Goal: Information Seeking & Learning: Learn about a topic

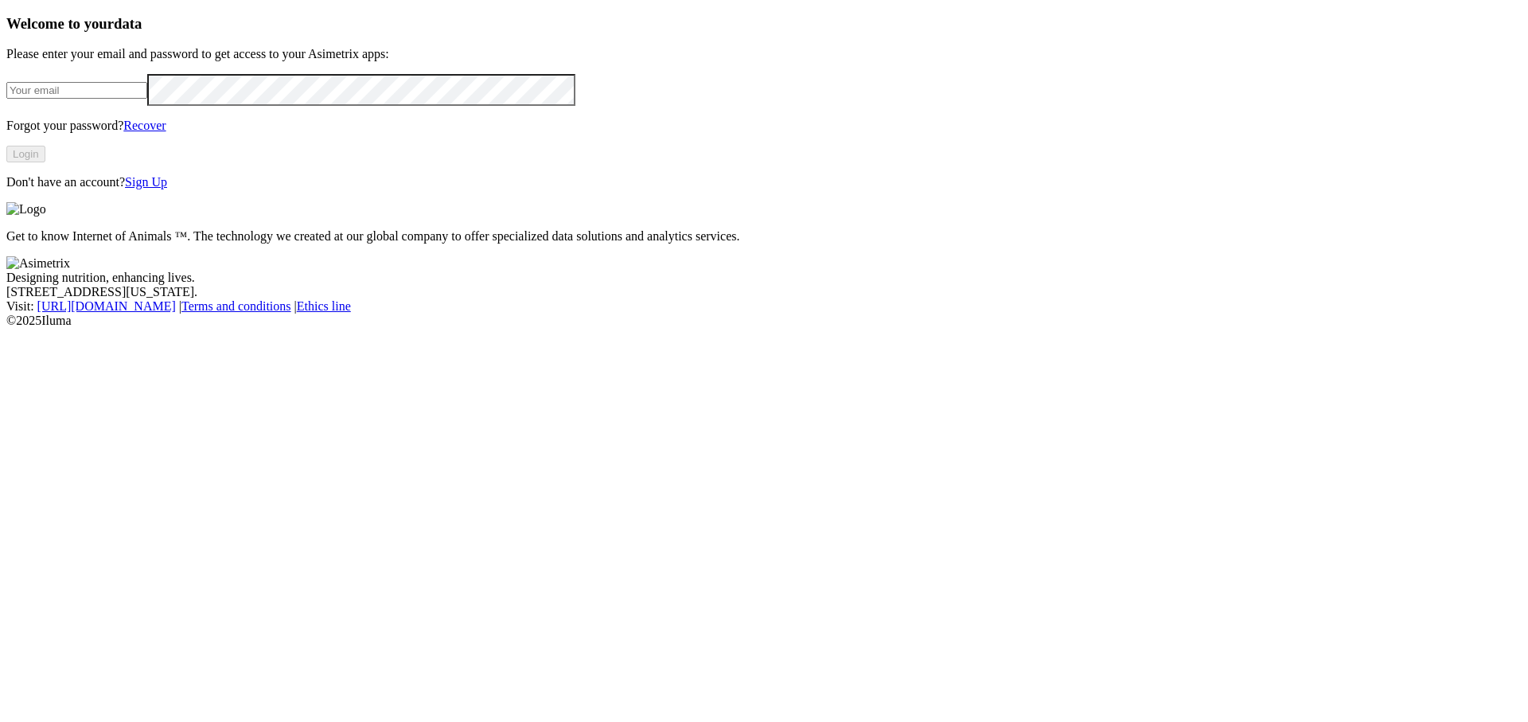
type input "[PERSON_NAME][EMAIL_ADDRESS][DOMAIN_NAME]"
click at [45, 162] on button "Login" at bounding box center [25, 154] width 39 height 17
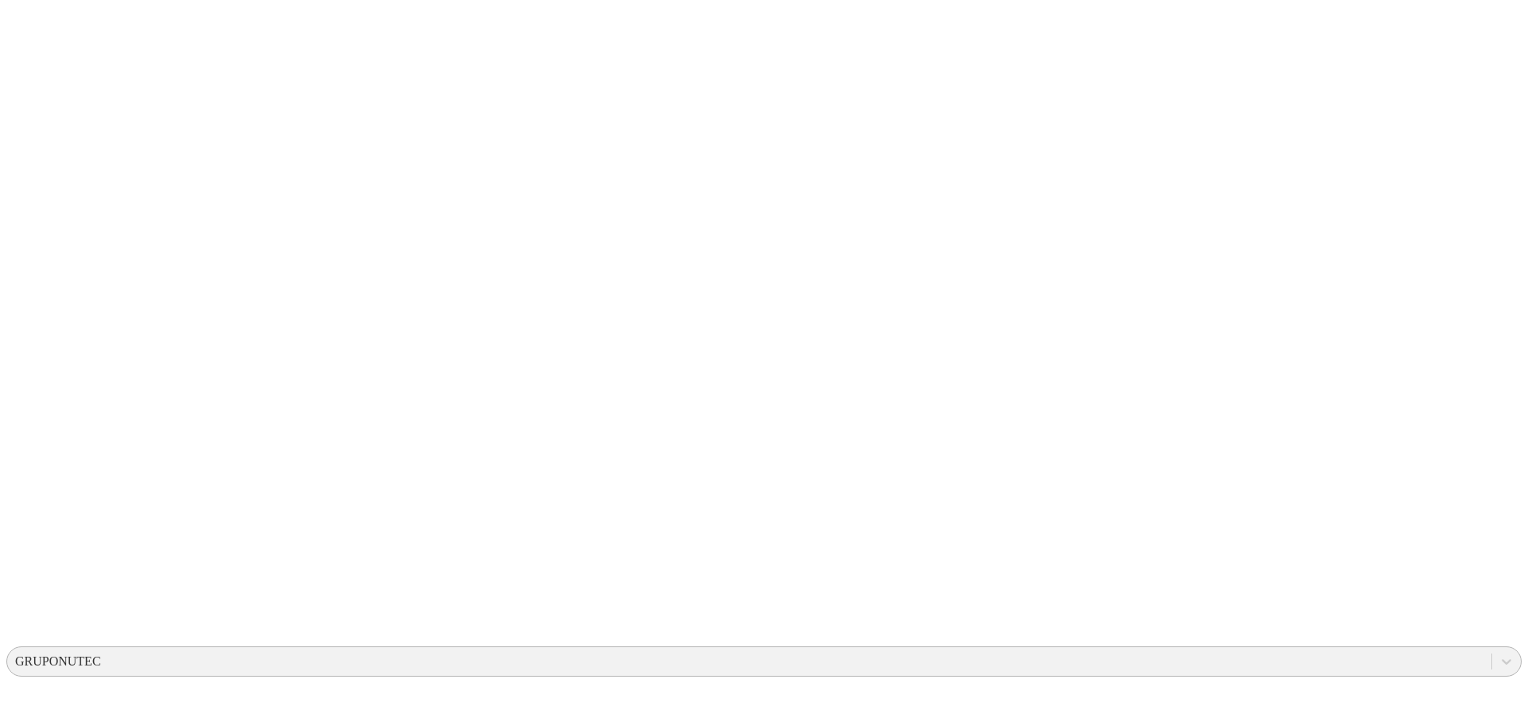
click at [1193, 649] on div "GRUPONUTEC" at bounding box center [749, 661] width 1484 height 24
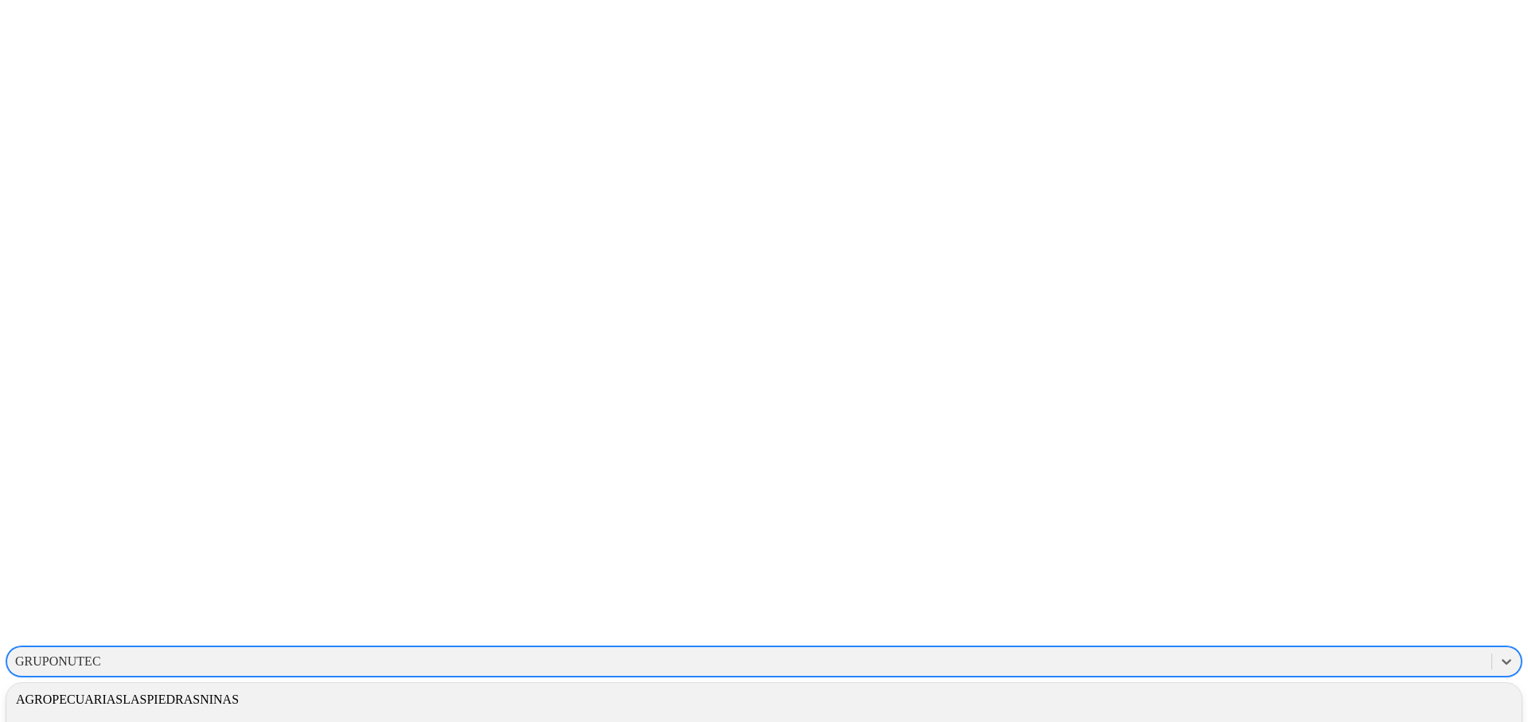
click at [101, 654] on div "GRUPONUTEC" at bounding box center [58, 661] width 86 height 14
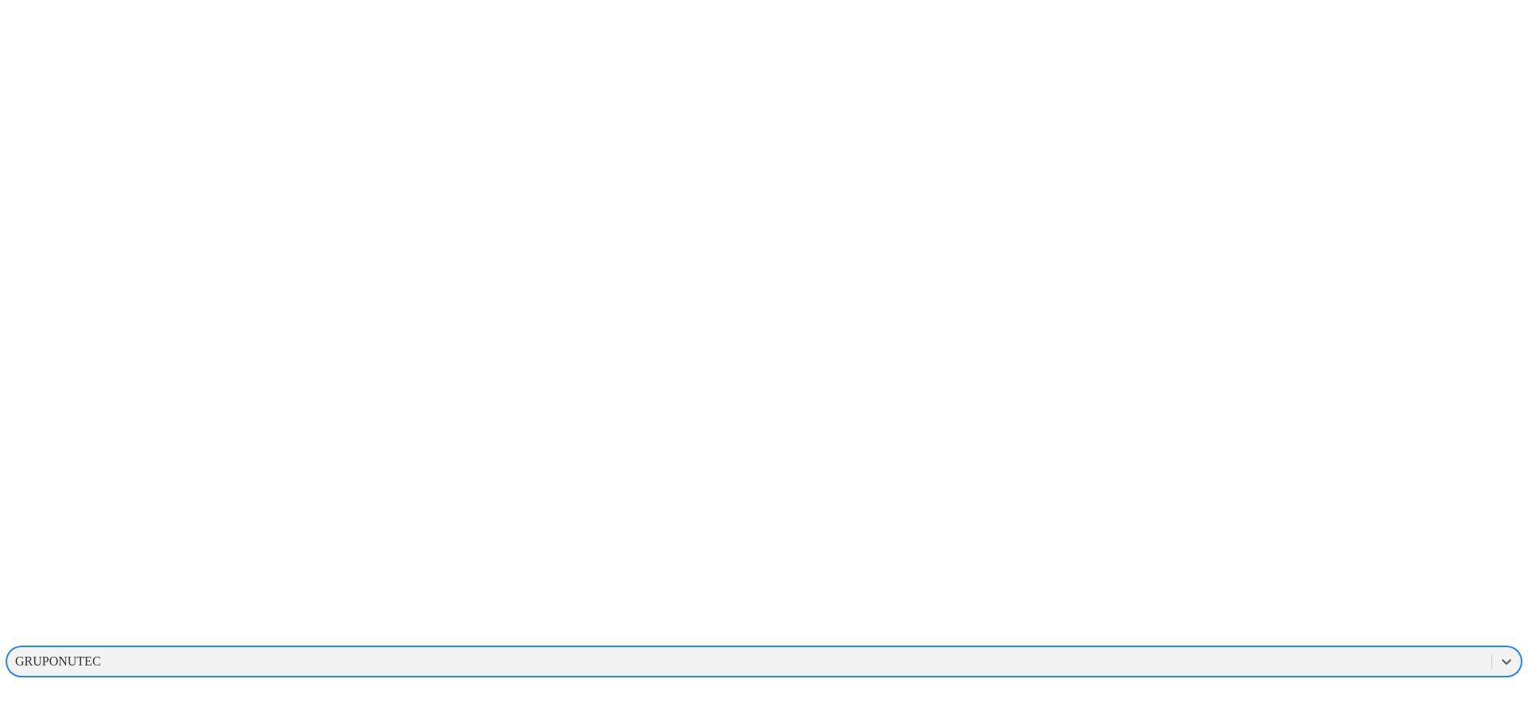
click at [101, 654] on div "GRUPONUTEC" at bounding box center [58, 661] width 86 height 14
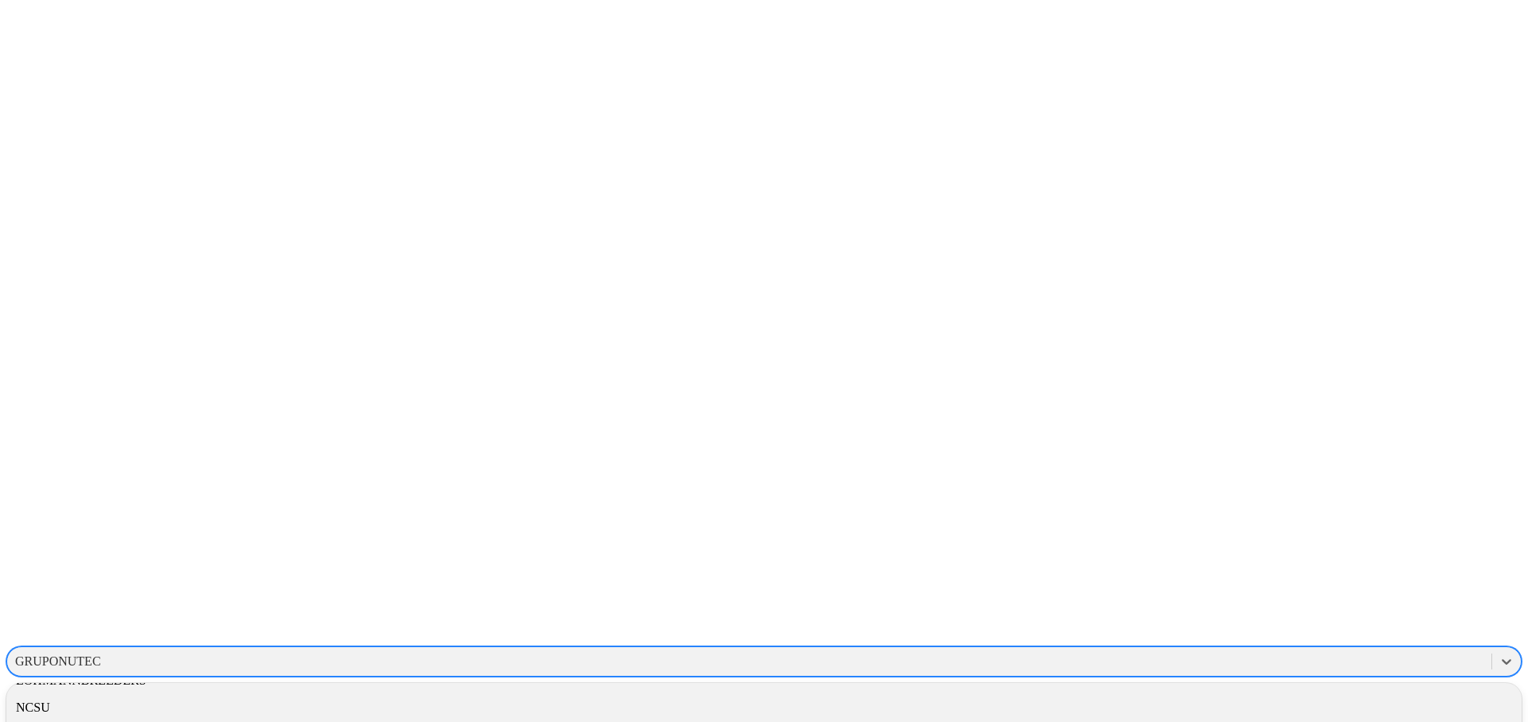
scroll to position [602, 0]
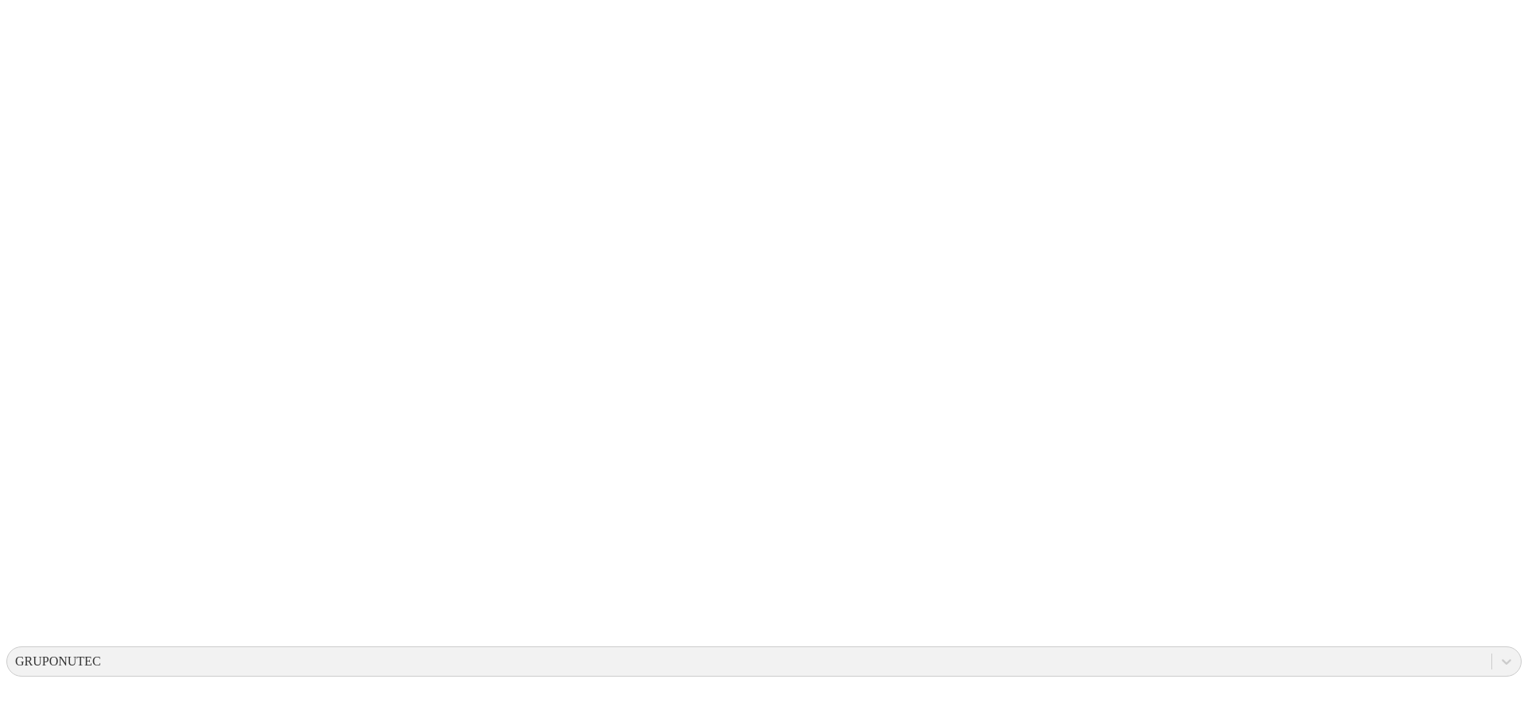
click at [101, 654] on div "GRUPONUTEC" at bounding box center [58, 661] width 86 height 14
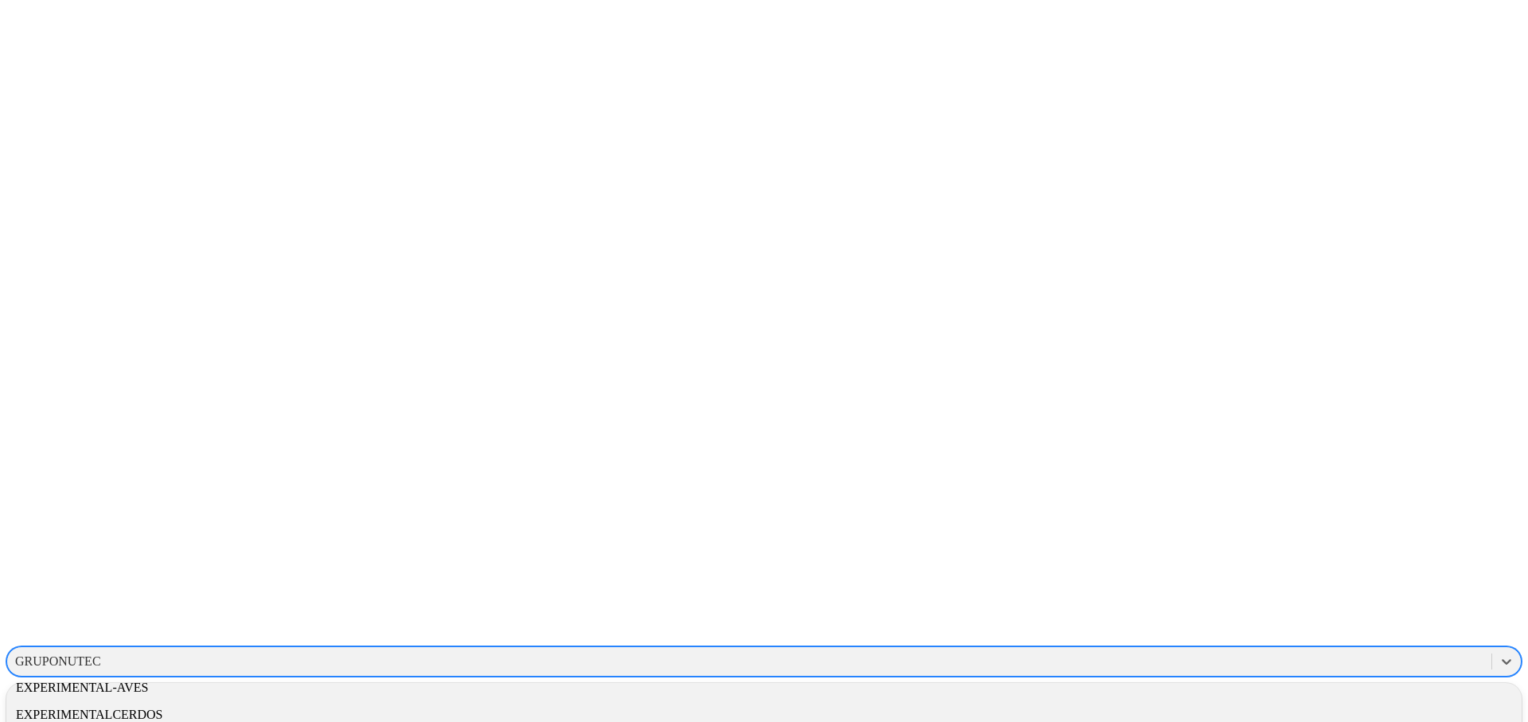
scroll to position [367, 0]
click at [1281, 698] on div "EXPERIMENTALCERDOS" at bounding box center [763, 711] width 1515 height 27
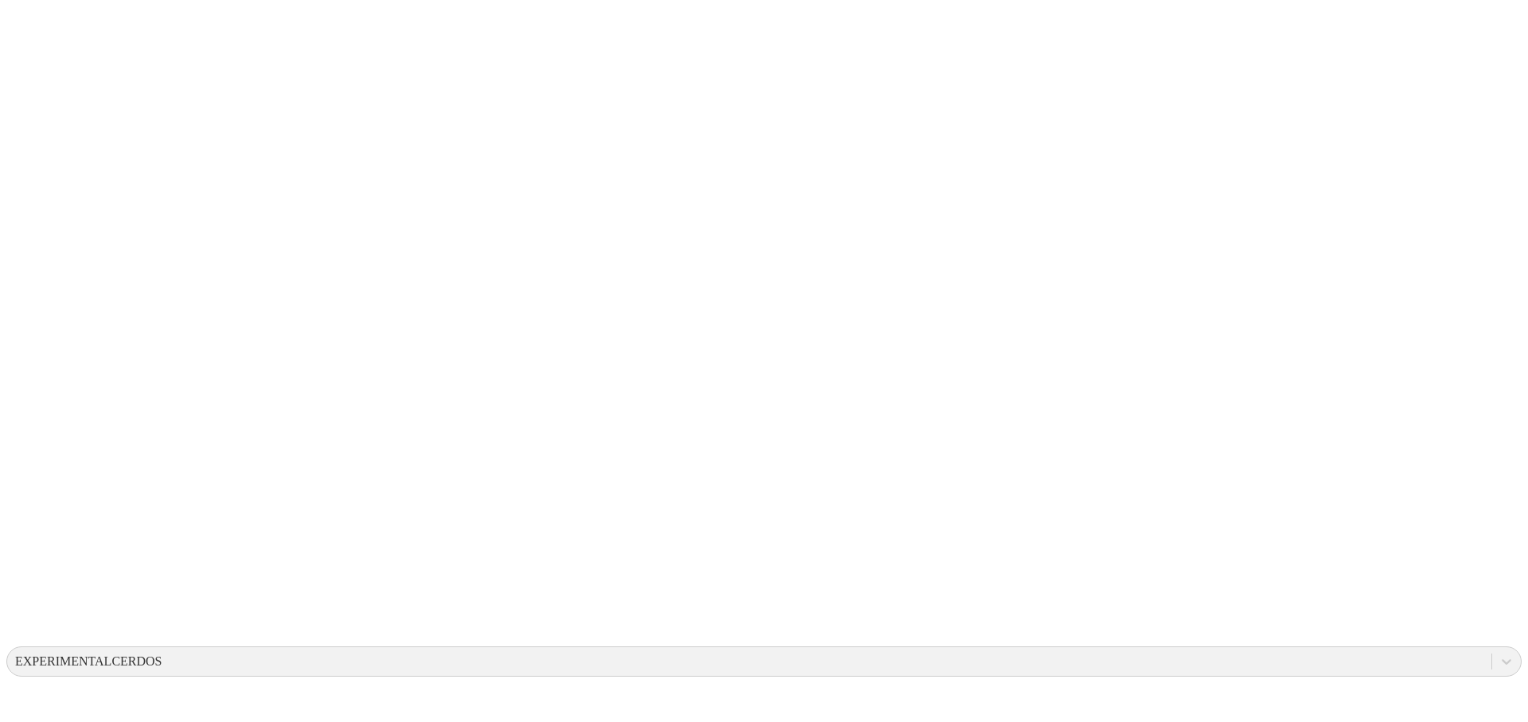
drag, startPoint x: 747, startPoint y: 215, endPoint x: 946, endPoint y: 361, distance: 246.6
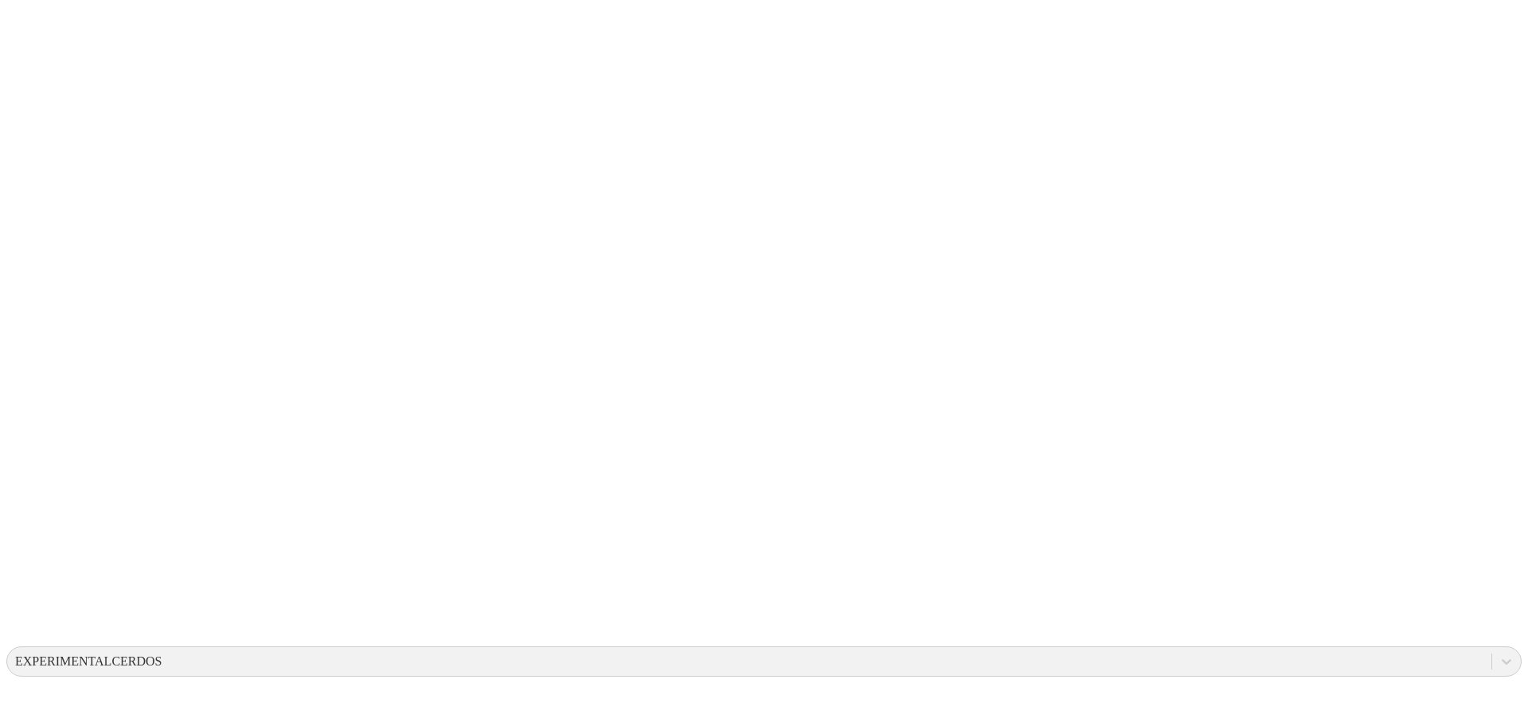
scroll to position [1749, 0]
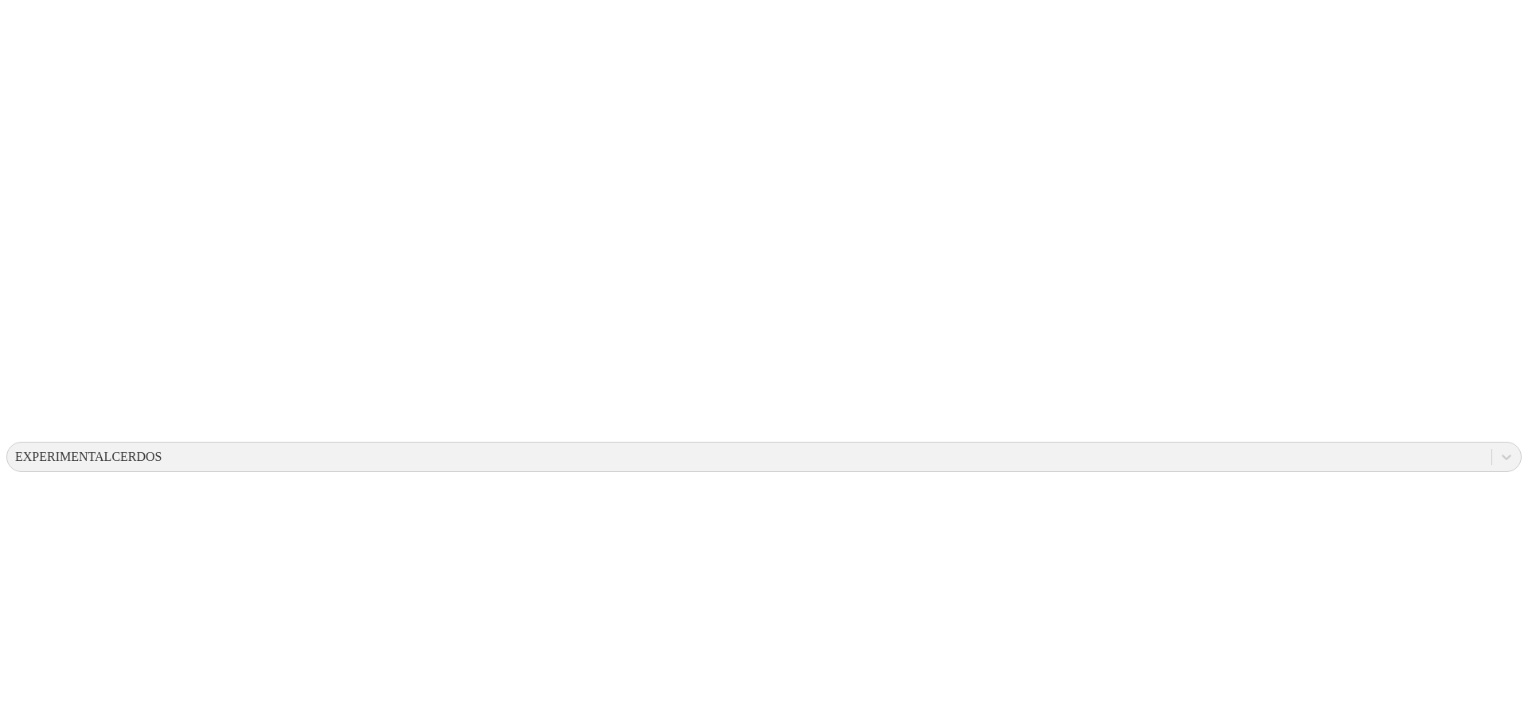
scroll to position [49, 0]
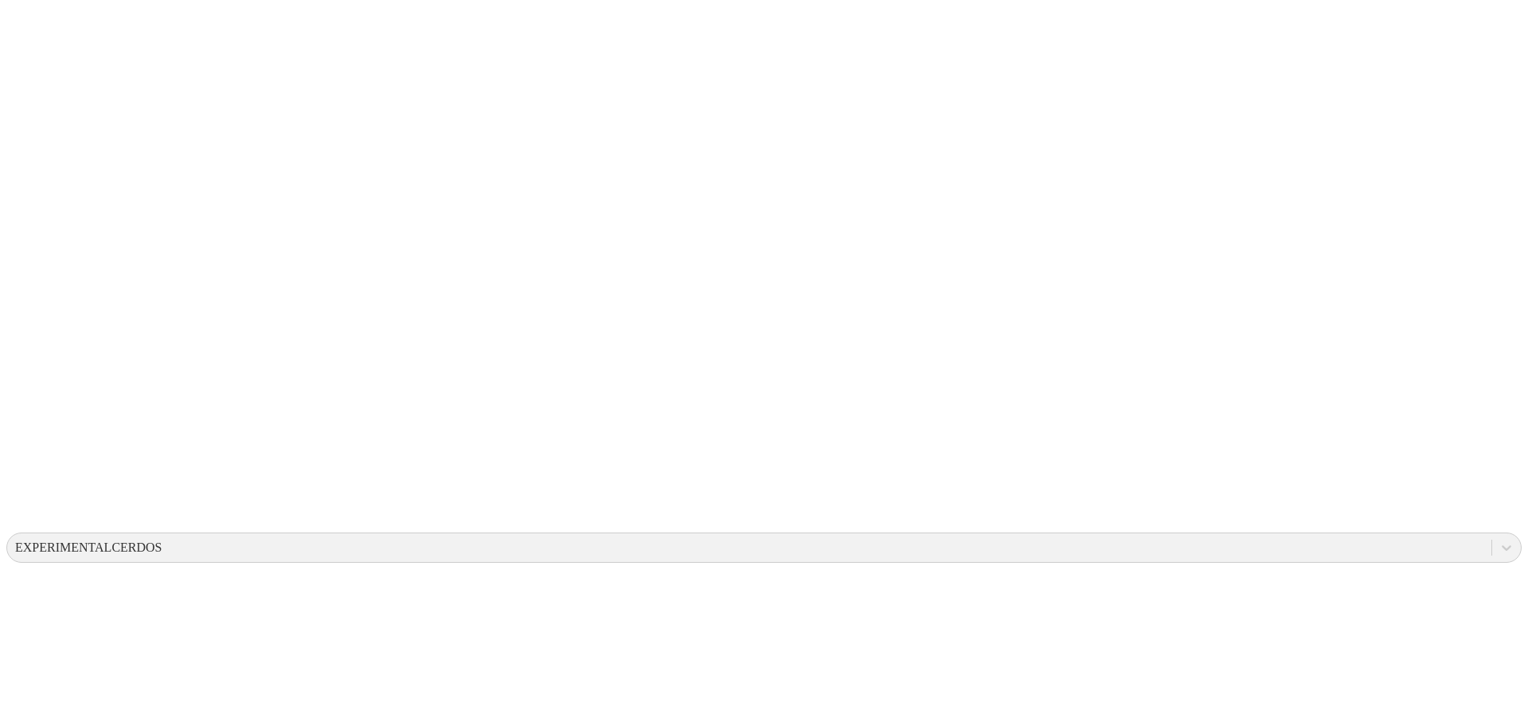
scroll to position [0, 0]
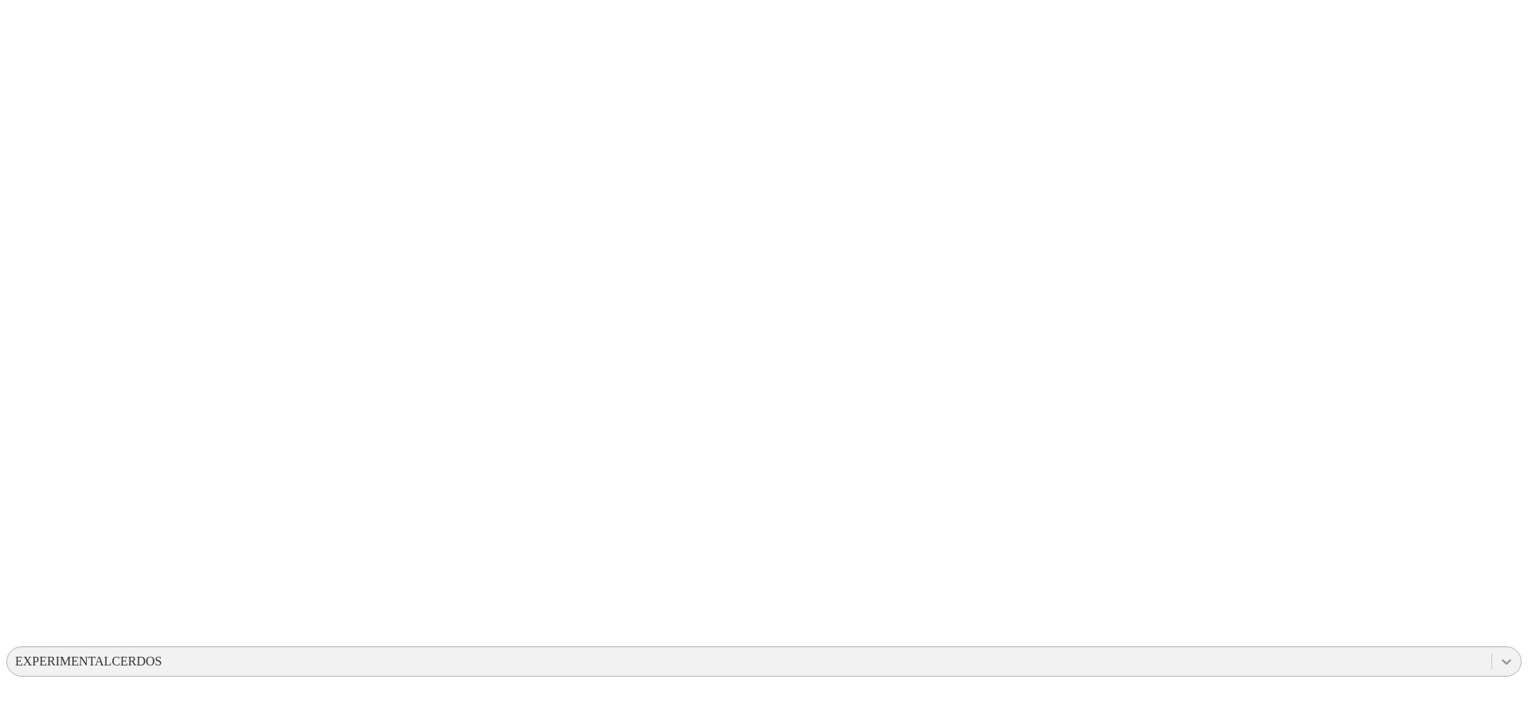
click at [1499, 653] on icon at bounding box center [1507, 661] width 16 height 16
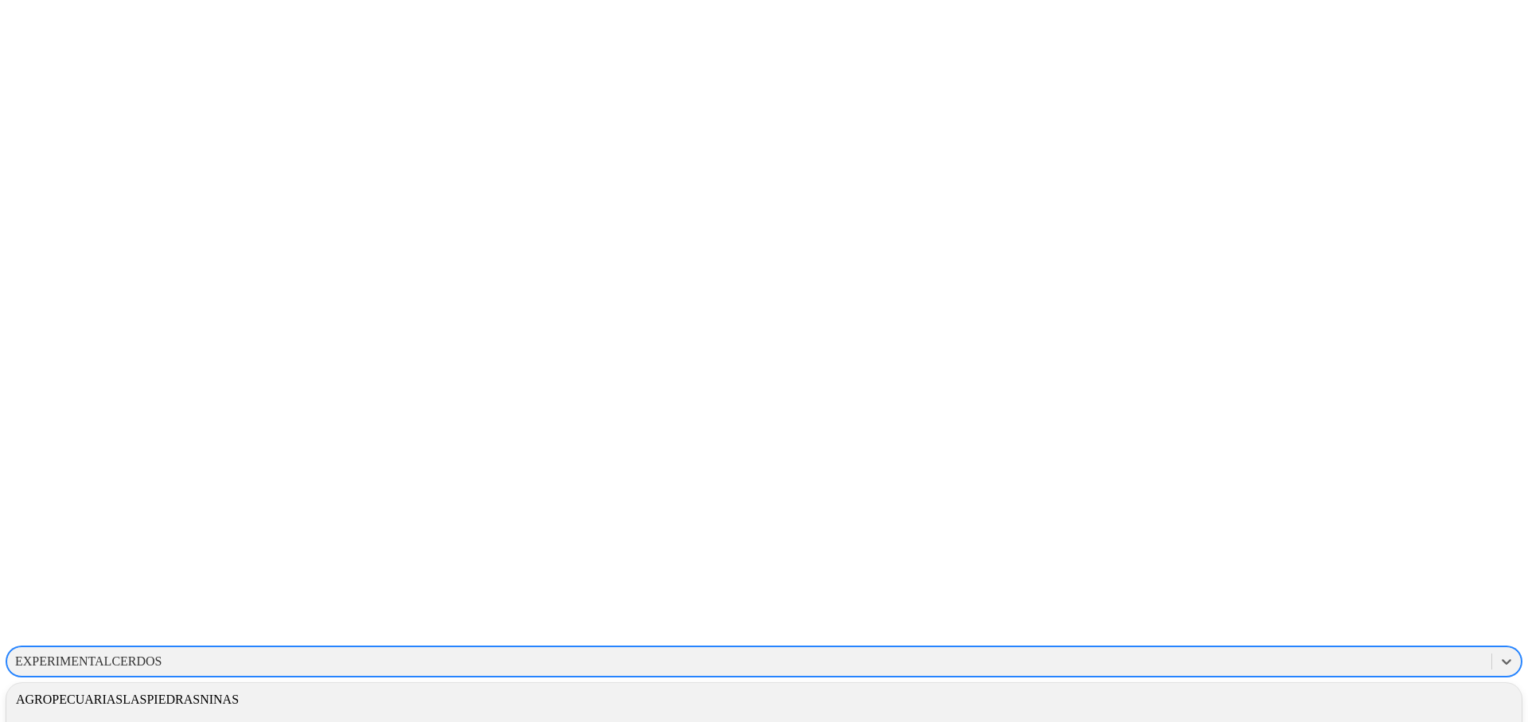
click at [1325, 713] on div "ALIAR" at bounding box center [763, 726] width 1515 height 27
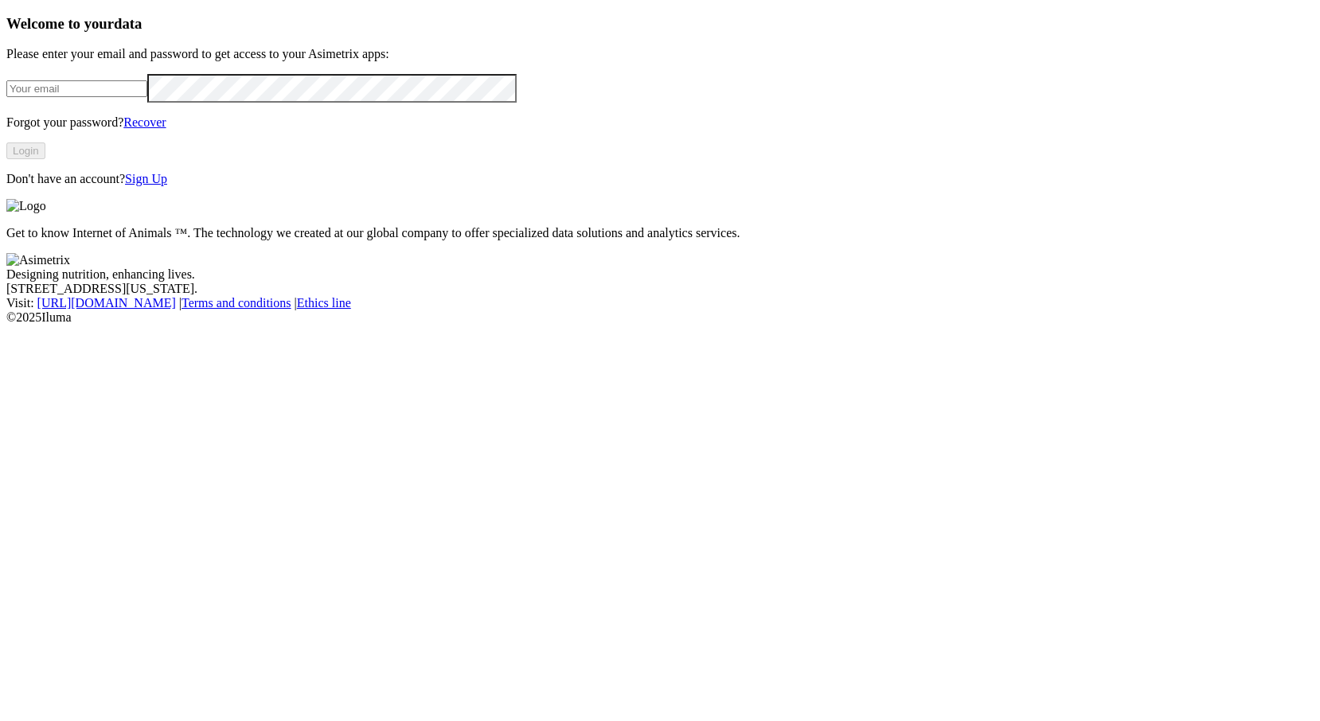
type input "sebastian.villegas@premexcorp.com"
click at [45, 159] on button "Login" at bounding box center [25, 150] width 39 height 17
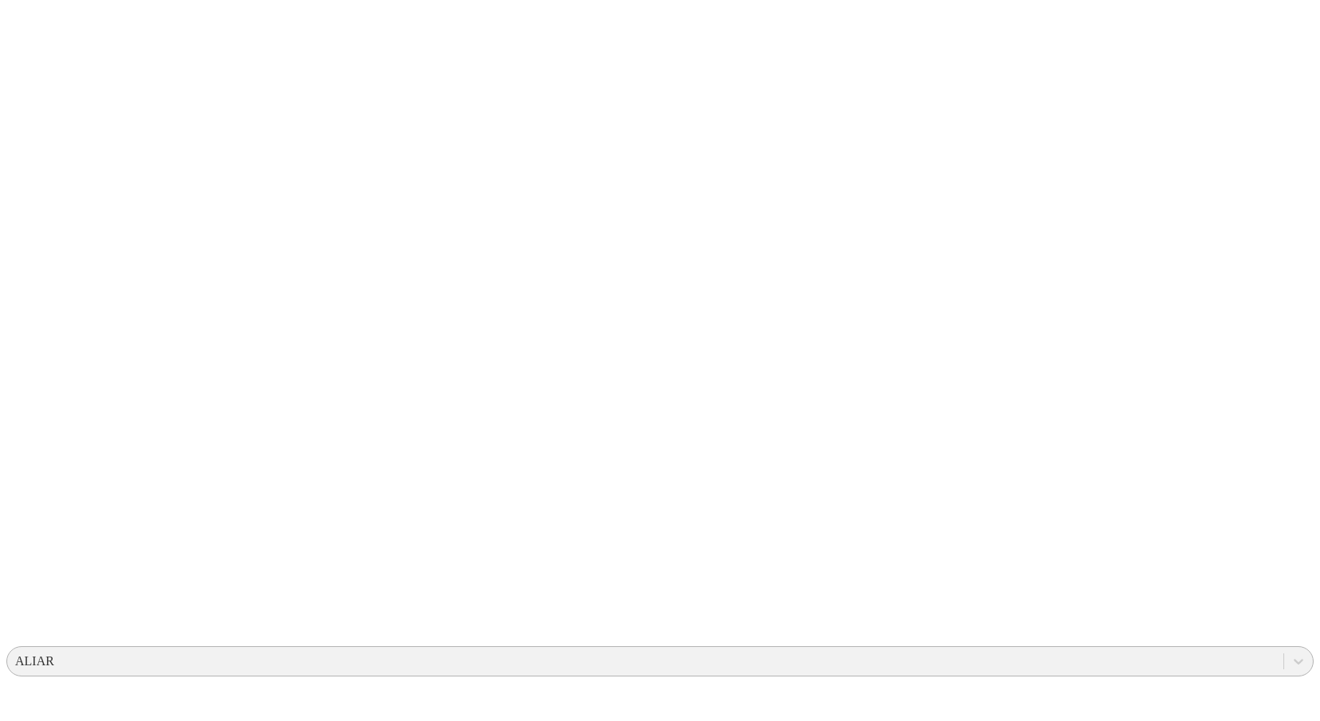
click at [961, 649] on div "ALIAR" at bounding box center [645, 661] width 1276 height 24
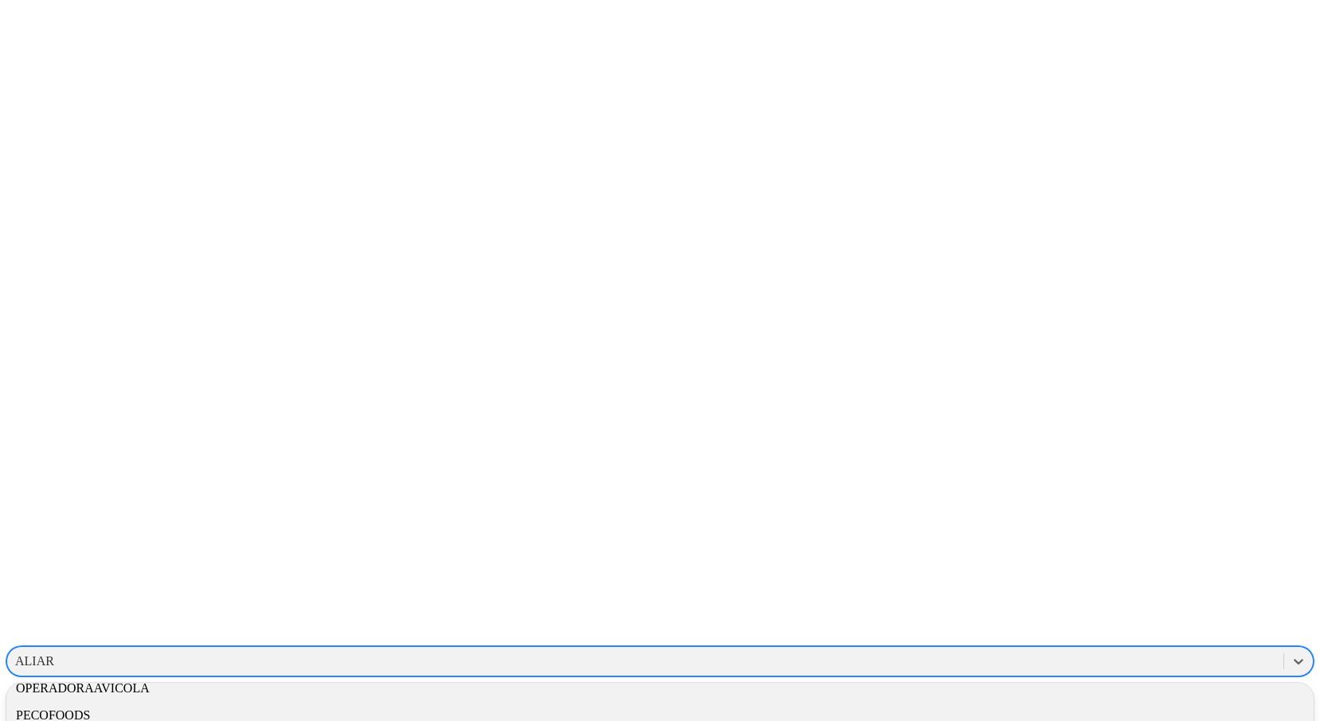
scroll to position [715, 0]
click at [1063, 675] on div "OPERADORAAVICOLA" at bounding box center [659, 688] width 1307 height 27
